Goal: Transaction & Acquisition: Obtain resource

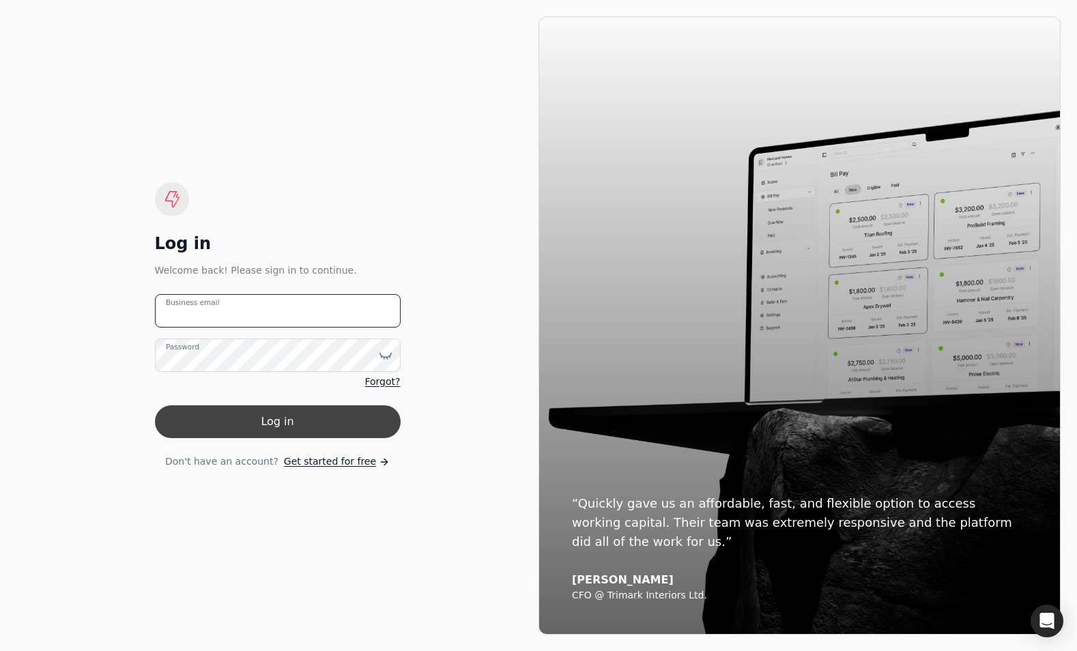
type email "[EMAIL_ADDRESS][DOMAIN_NAME]"
click at [275, 420] on button "Log in" at bounding box center [278, 421] width 246 height 33
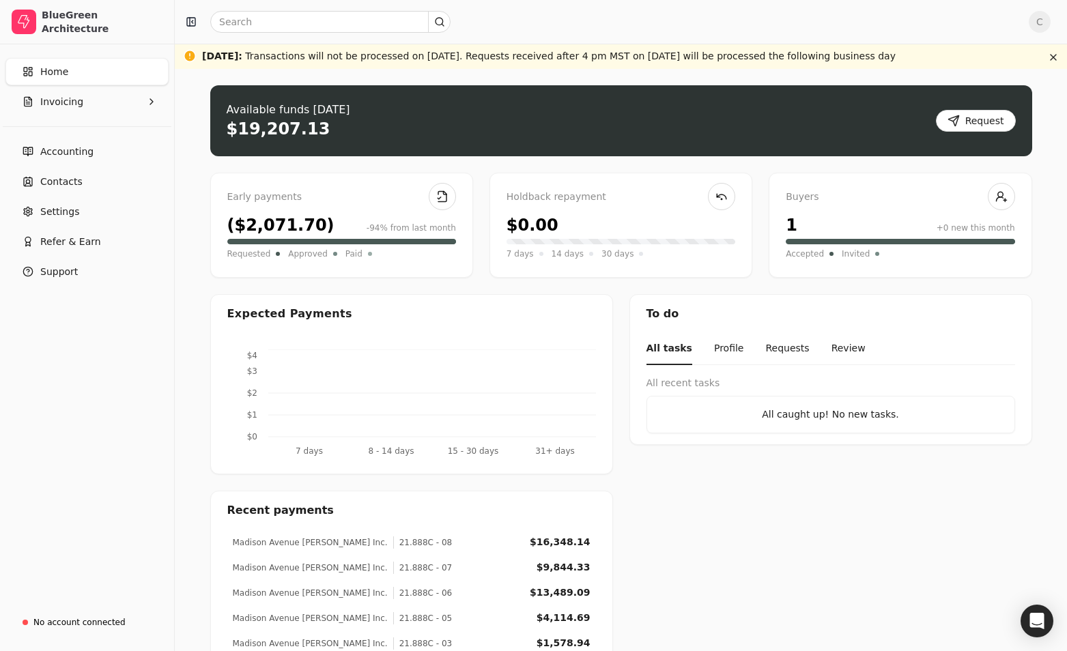
click at [335, 215] on div "($2,071.70) -94% from last month" at bounding box center [341, 225] width 229 height 25
click at [335, 199] on div "Early payments" at bounding box center [341, 197] width 229 height 15
click at [336, 128] on div "Available funds [DATE] $19,207.13 Request" at bounding box center [621, 120] width 822 height 71
click at [980, 121] on button "Request" at bounding box center [976, 121] width 80 height 22
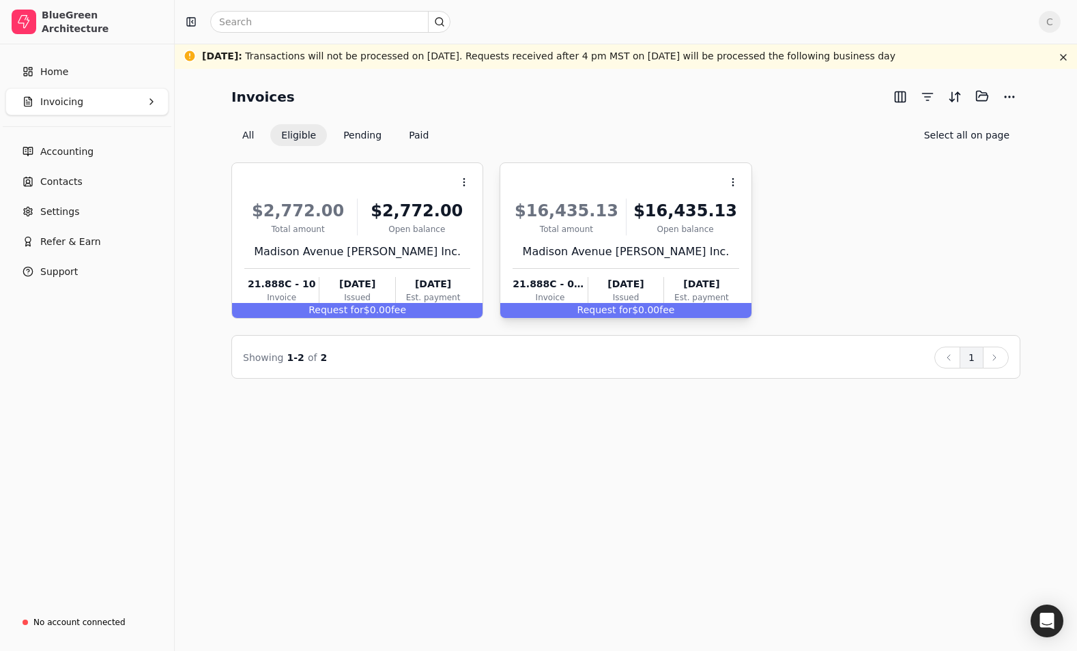
click at [637, 310] on div "Request for $0.00 fee" at bounding box center [625, 310] width 250 height 15
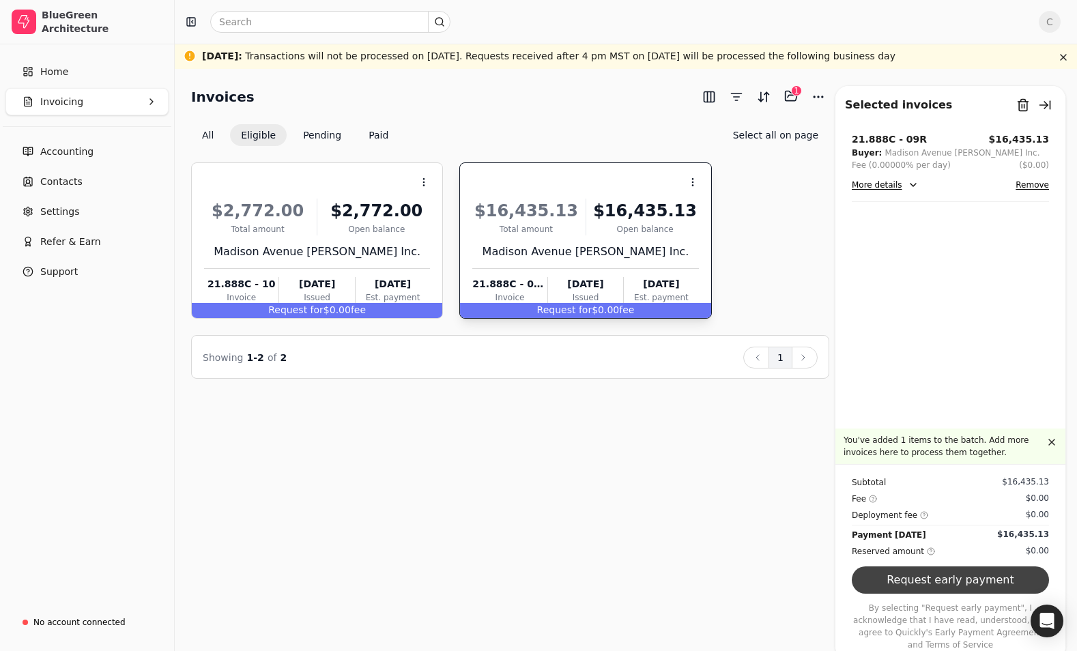
click at [921, 591] on button "Request early payment" at bounding box center [950, 579] width 197 height 27
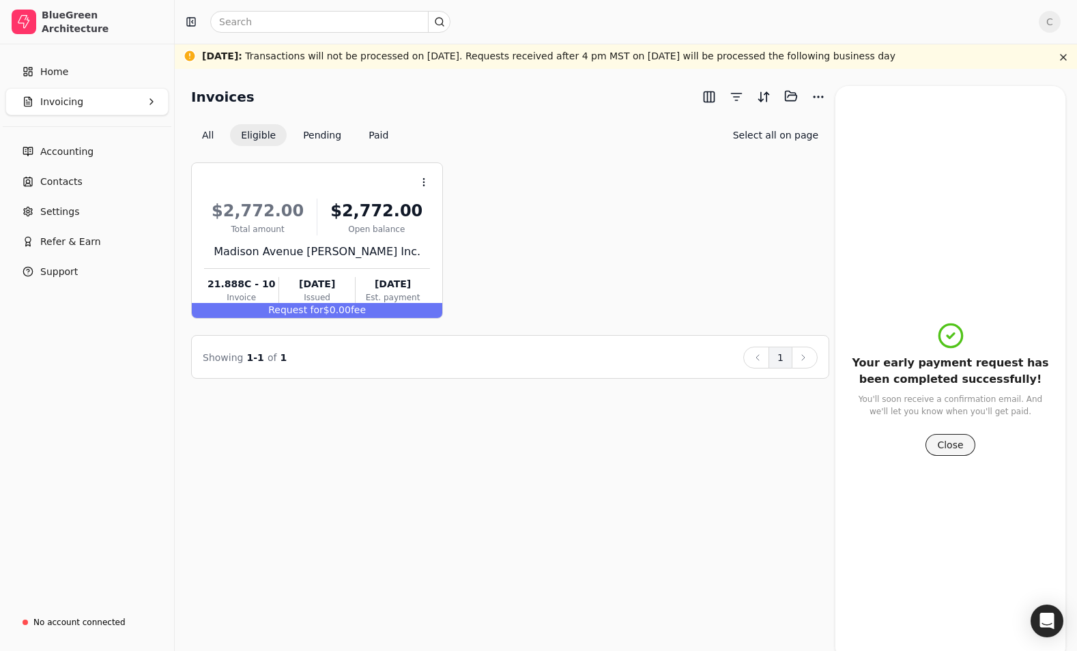
click at [943, 444] on button "Close" at bounding box center [949, 445] width 49 height 22
